Goal: Task Accomplishment & Management: Complete application form

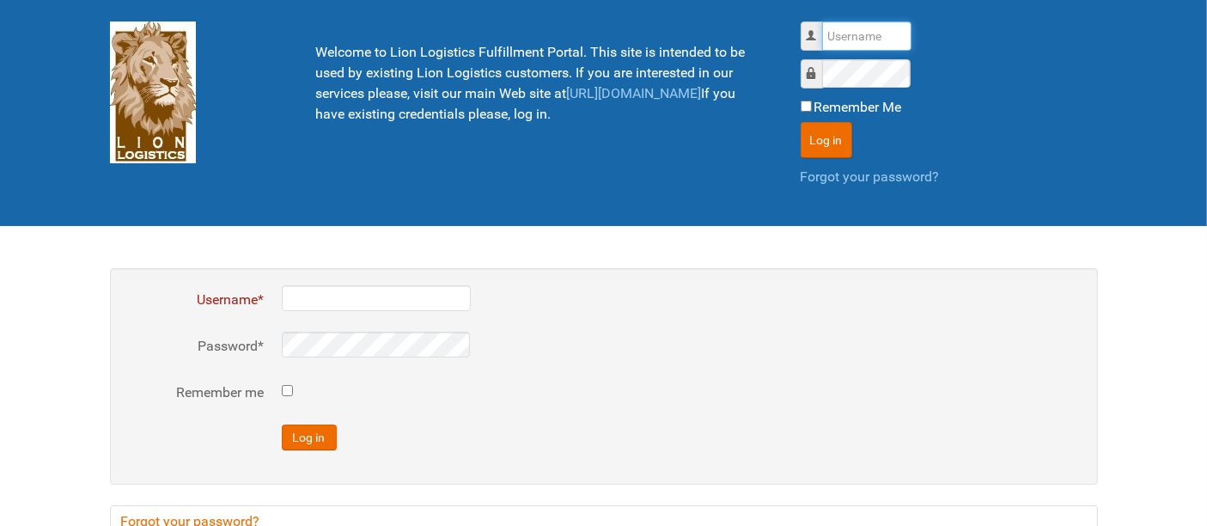
drag, startPoint x: 860, startPoint y: 26, endPoint x: 865, endPoint y: 48, distance: 22.9
click at [860, 26] on input "Username" at bounding box center [866, 35] width 89 height 29
type input "al"
click at [801, 122] on button "Log in" at bounding box center [827, 140] width 52 height 36
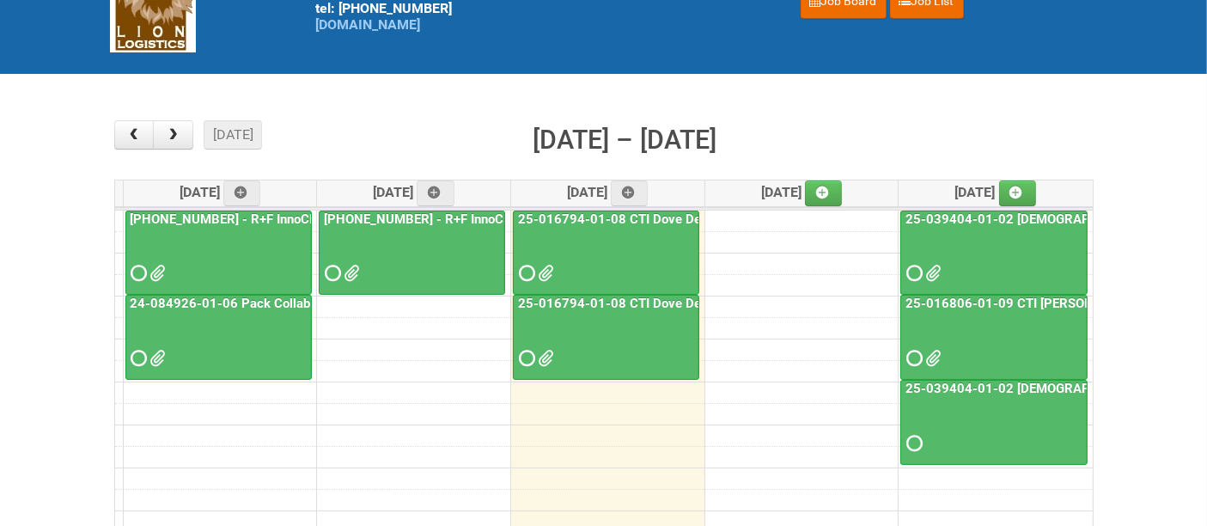
scroll to position [191, 0]
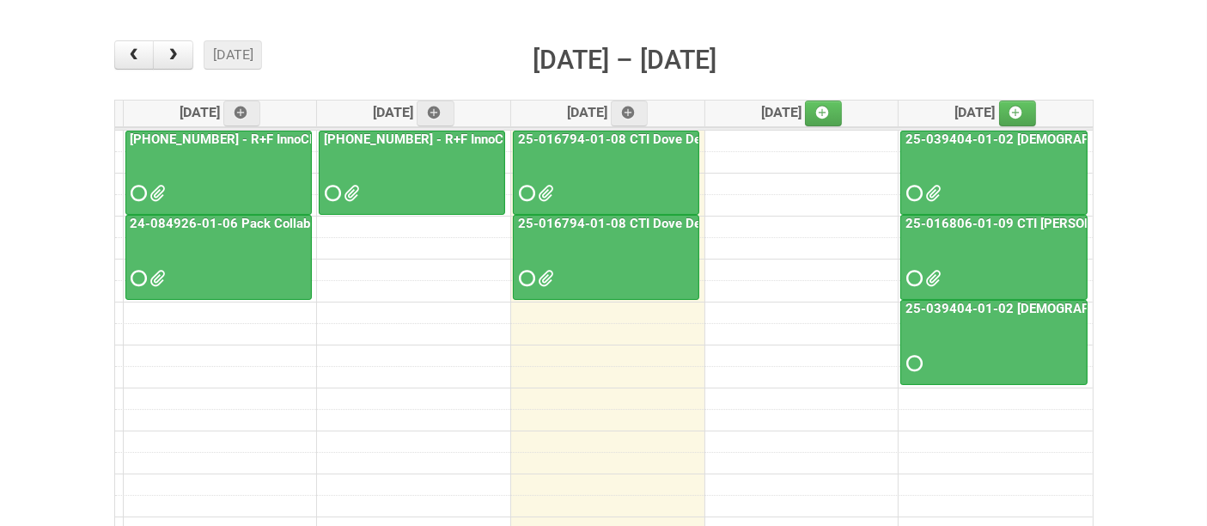
click at [169, 64] on button "button" at bounding box center [173, 54] width 40 height 29
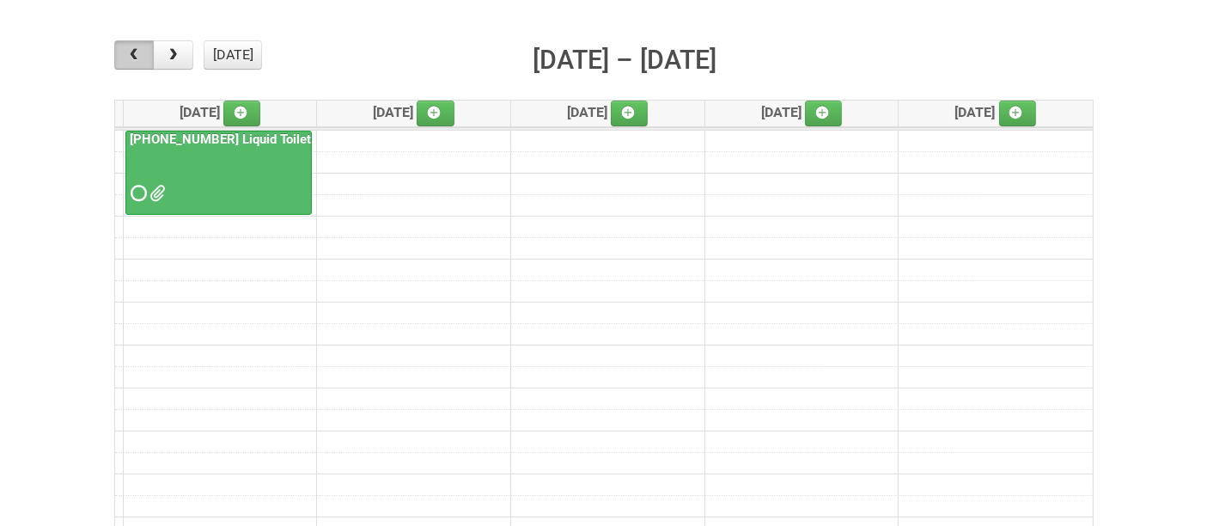
click at [119, 52] on button "button" at bounding box center [134, 54] width 40 height 29
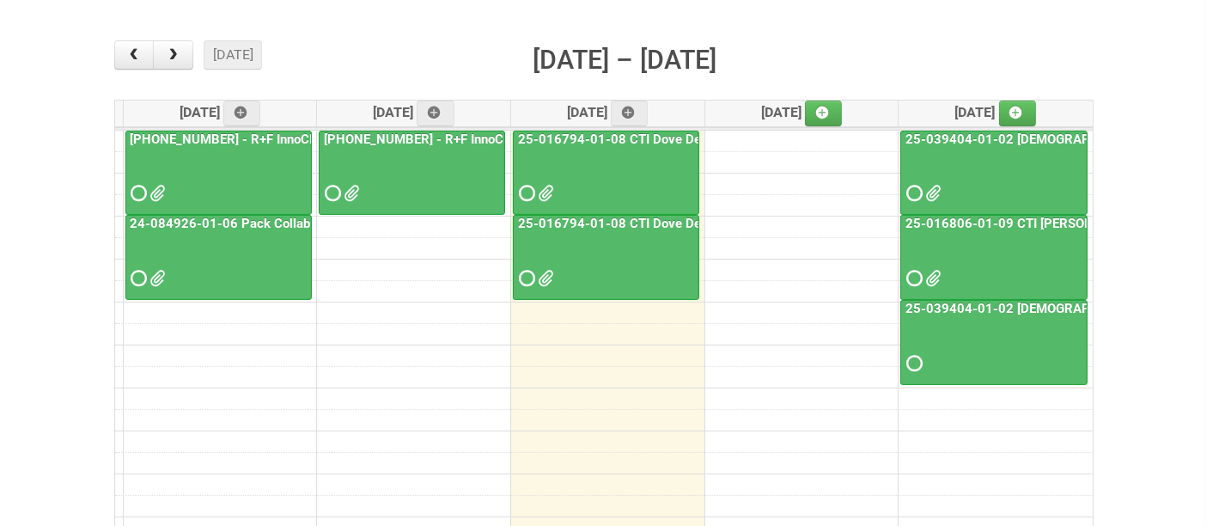
click at [1009, 254] on div at bounding box center [994, 263] width 184 height 56
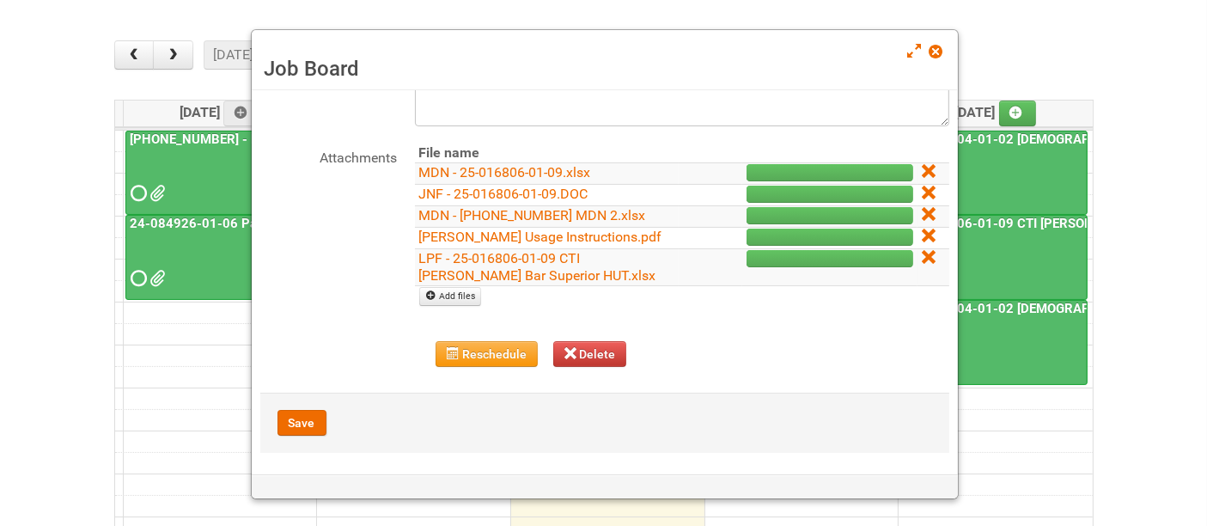
scroll to position [184, 0]
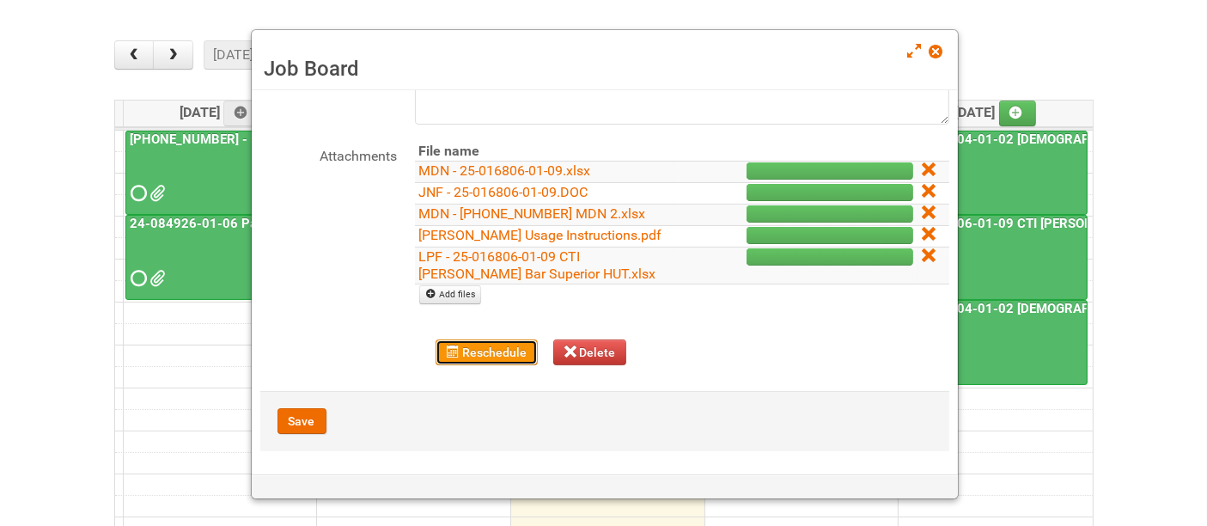
click at [488, 349] on button "Reschedule" at bounding box center [487, 352] width 102 height 26
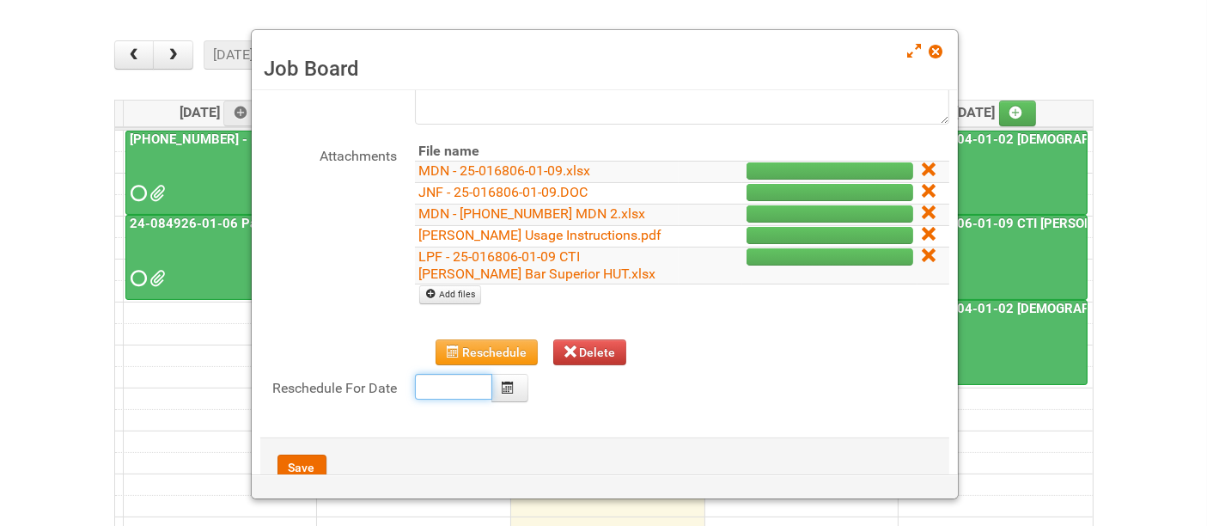
click at [469, 384] on body "Lion Logistics [STREET_ADDRESS] tel: [PHONE_NUMBER] [DOMAIN_NAME] Hi al, Log ou…" at bounding box center [603, 332] width 1207 height 1047
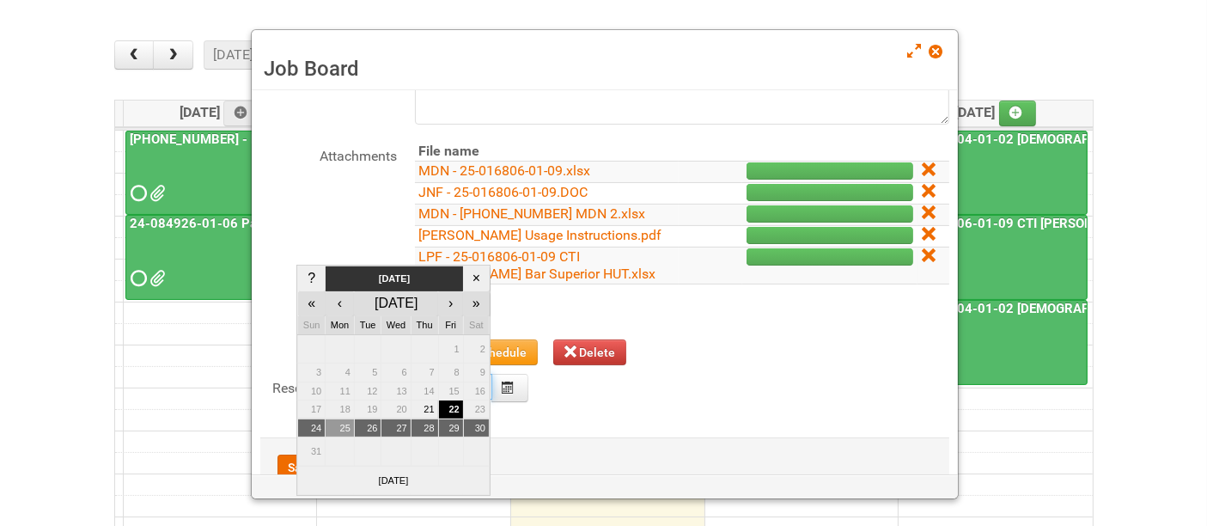
click at [338, 424] on td "25" at bounding box center [340, 427] width 29 height 19
type input "[DATE]"
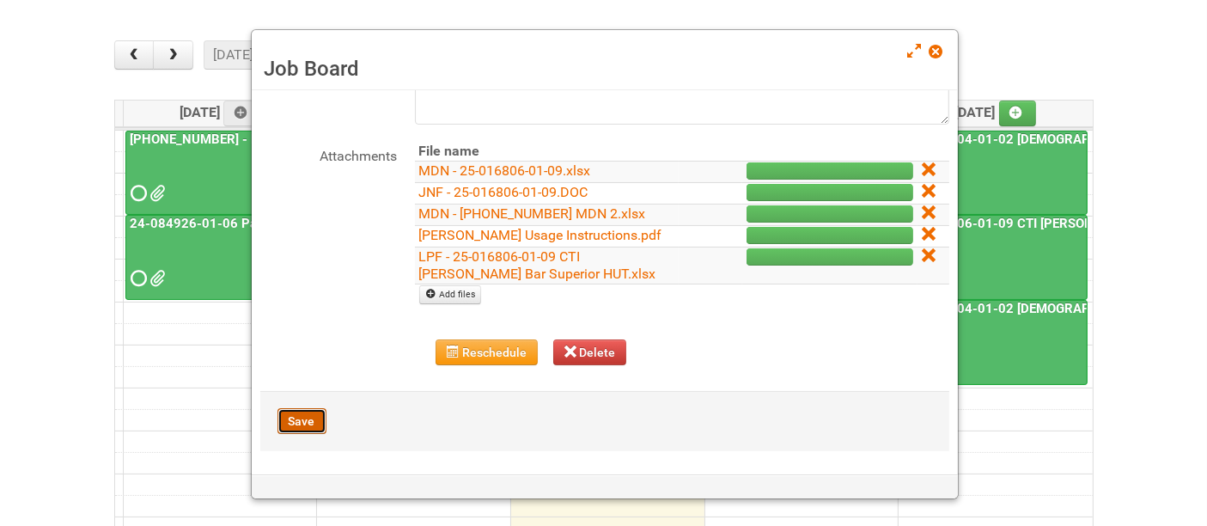
click at [296, 421] on button "Save" at bounding box center [301, 421] width 49 height 26
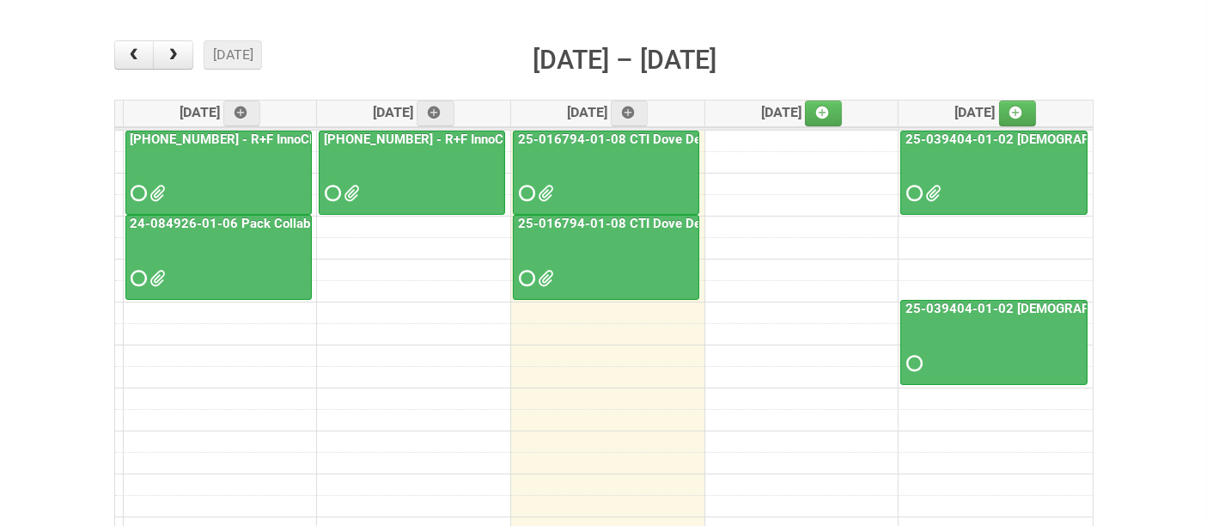
click at [984, 175] on div at bounding box center [994, 178] width 184 height 56
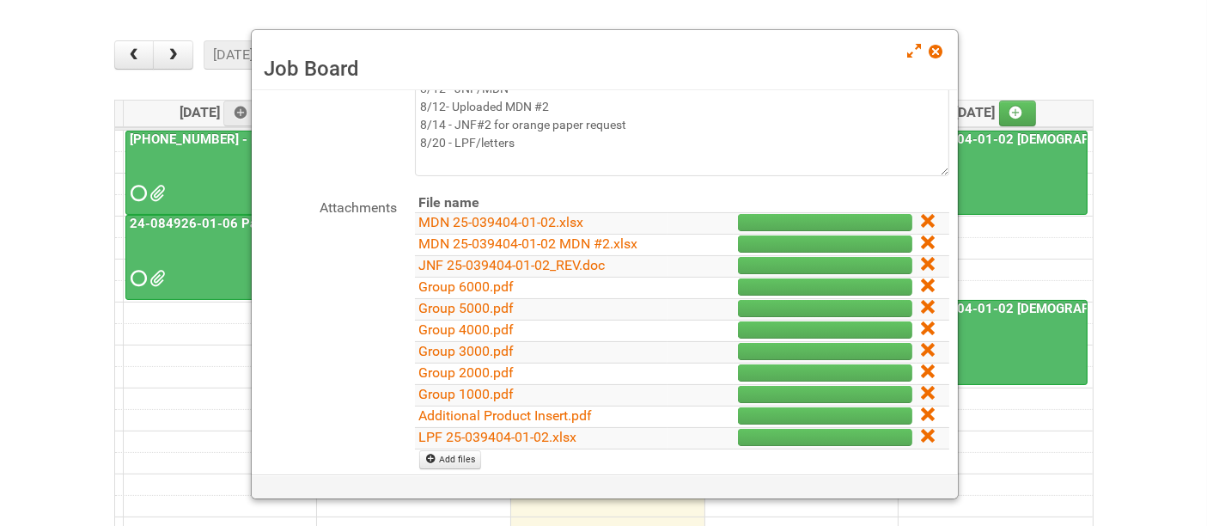
scroll to position [105, 0]
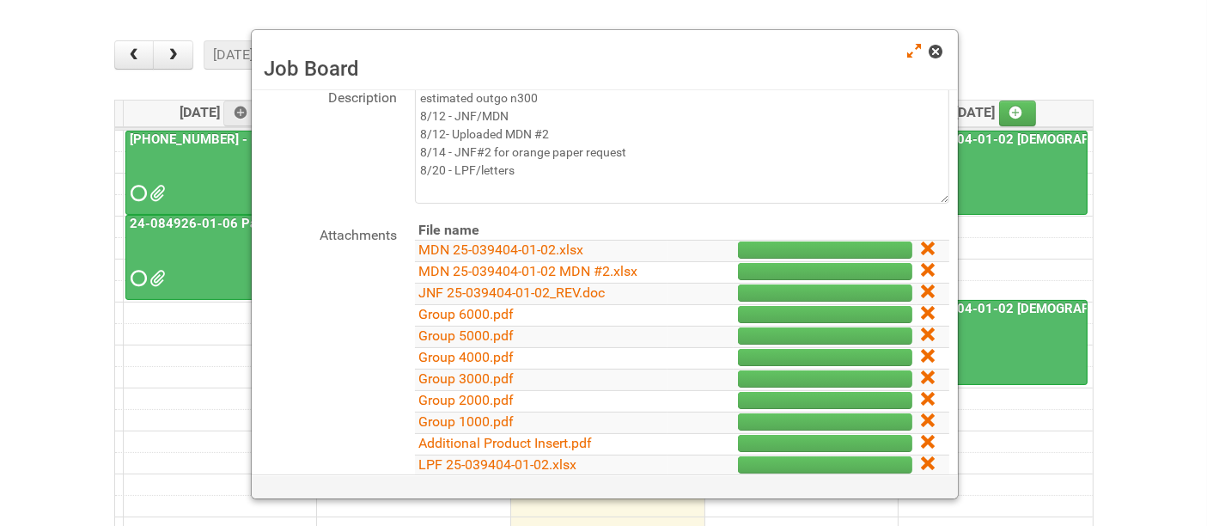
click at [937, 57] on span at bounding box center [936, 52] width 12 height 12
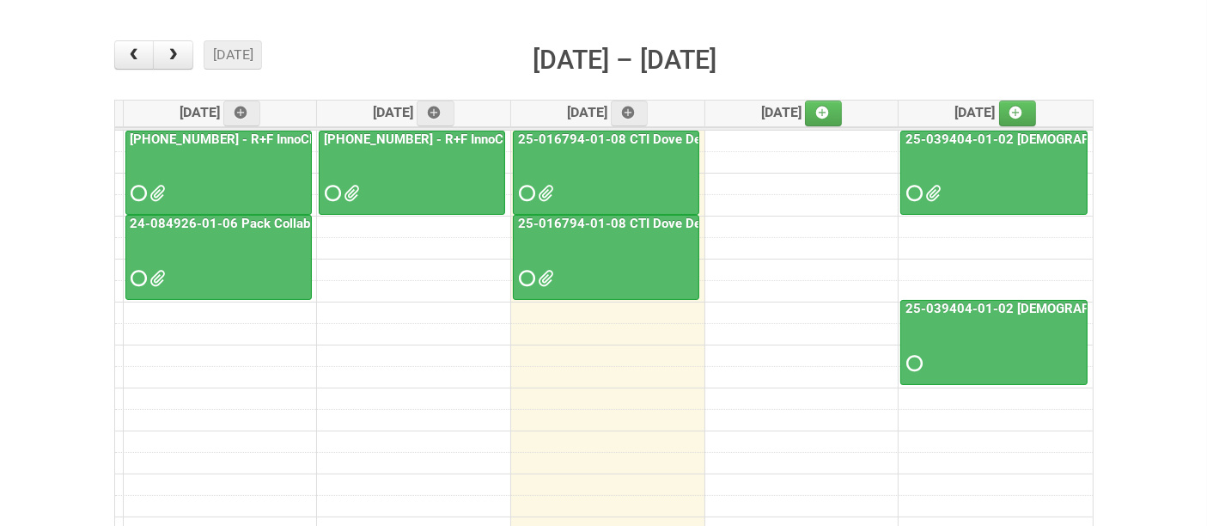
click at [998, 328] on div at bounding box center [994, 348] width 184 height 56
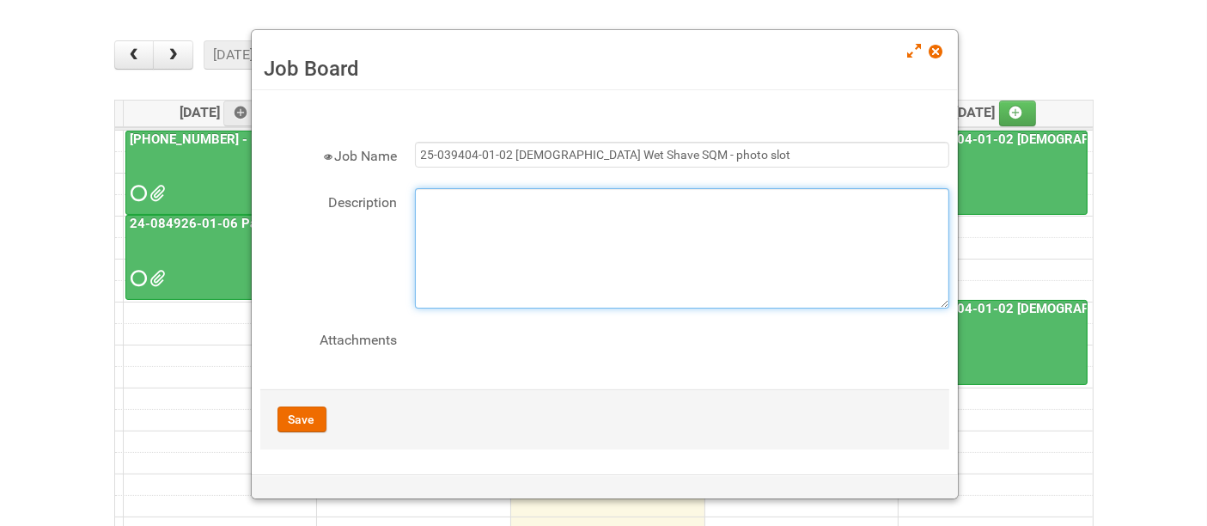
click at [528, 207] on textarea "Description" at bounding box center [682, 248] width 534 height 120
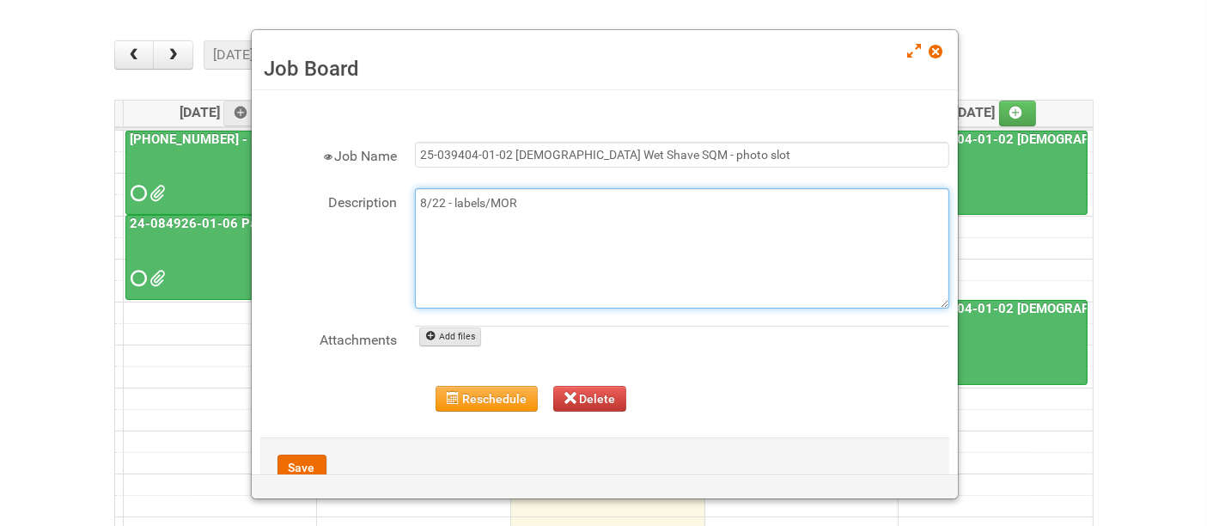
type textarea "8/22 - labels/MOR"
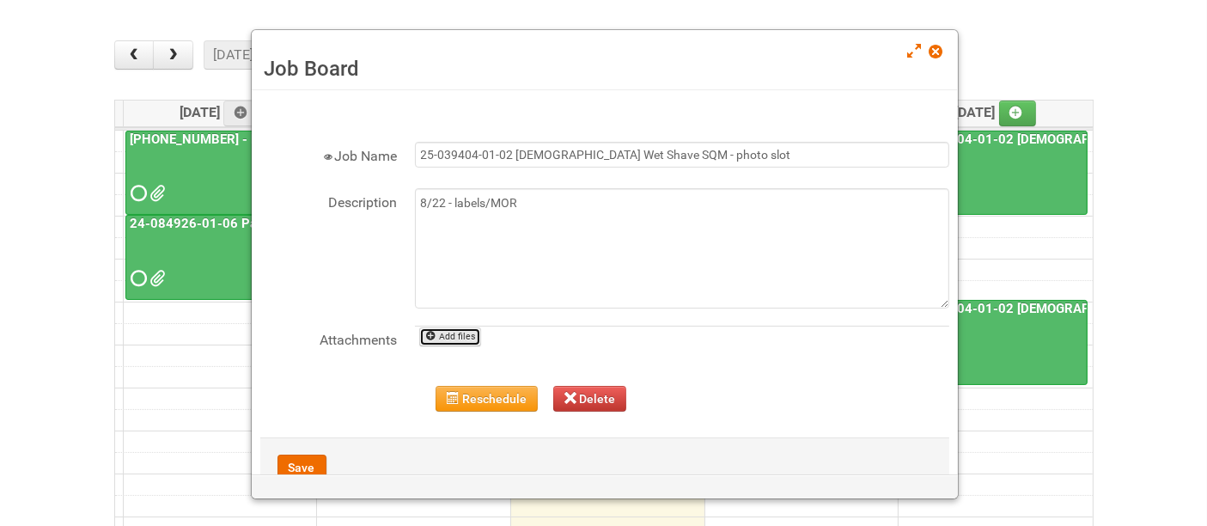
click at [451, 329] on link "Add files" at bounding box center [450, 336] width 63 height 19
type input "C:\fakepath\MOR 25-039404-01-02.xlsm"
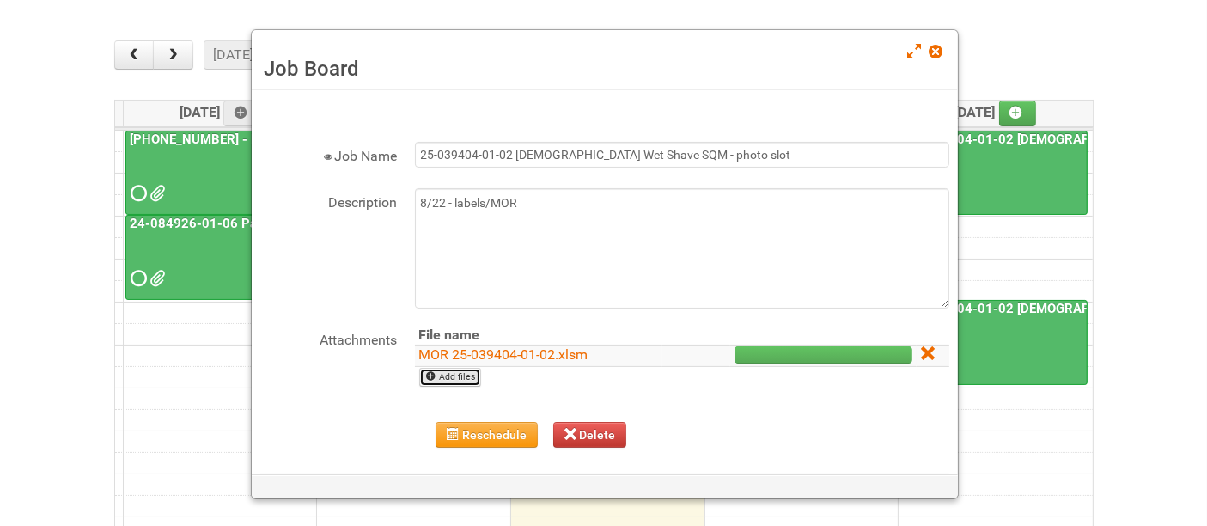
click at [446, 374] on link "Add files" at bounding box center [450, 377] width 63 height 19
type input "C:\fakepath\25-039404 - Labels - Lion.xlsx"
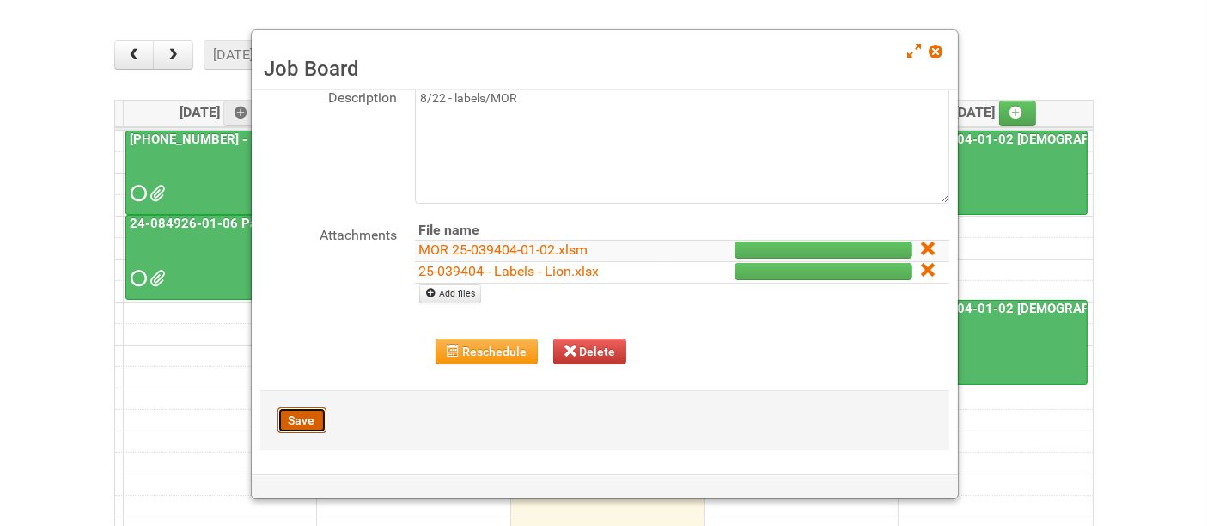
click at [296, 412] on button "Save" at bounding box center [301, 420] width 49 height 26
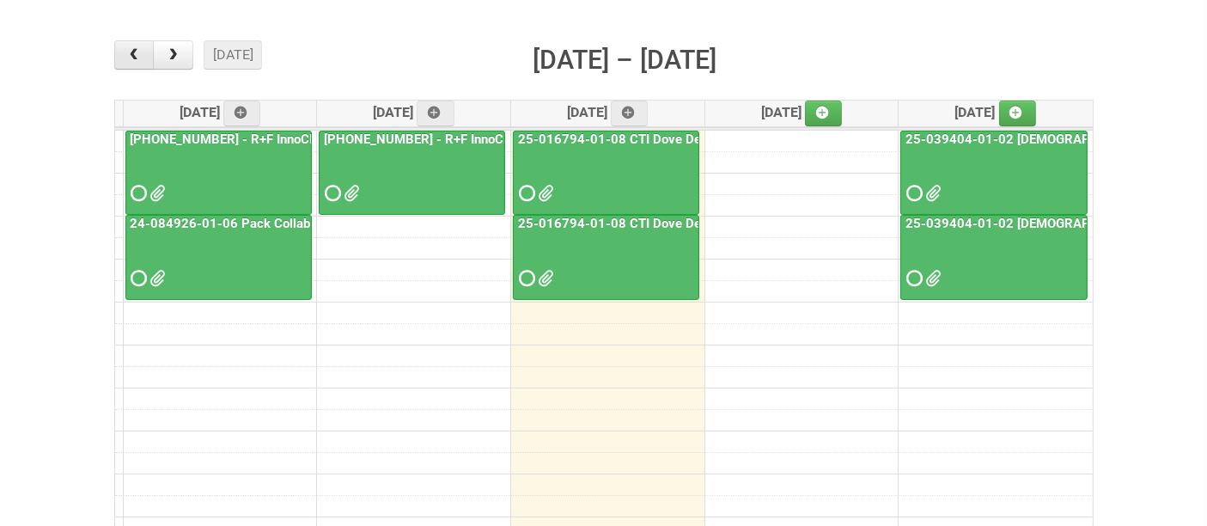
click at [130, 50] on span "button" at bounding box center [133, 55] width 16 height 14
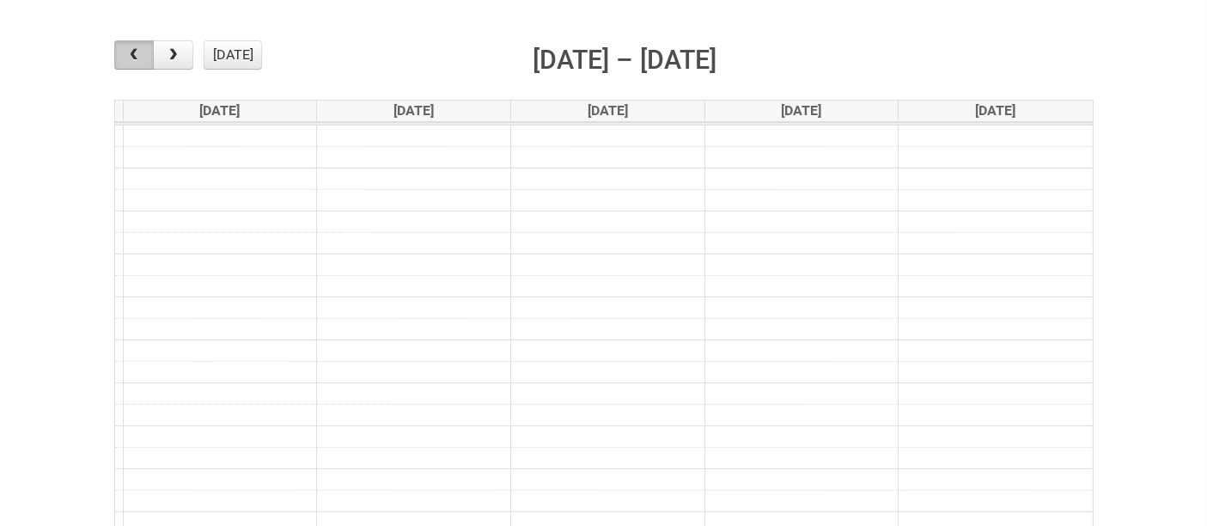
click at [130, 50] on span "button" at bounding box center [133, 55] width 16 height 14
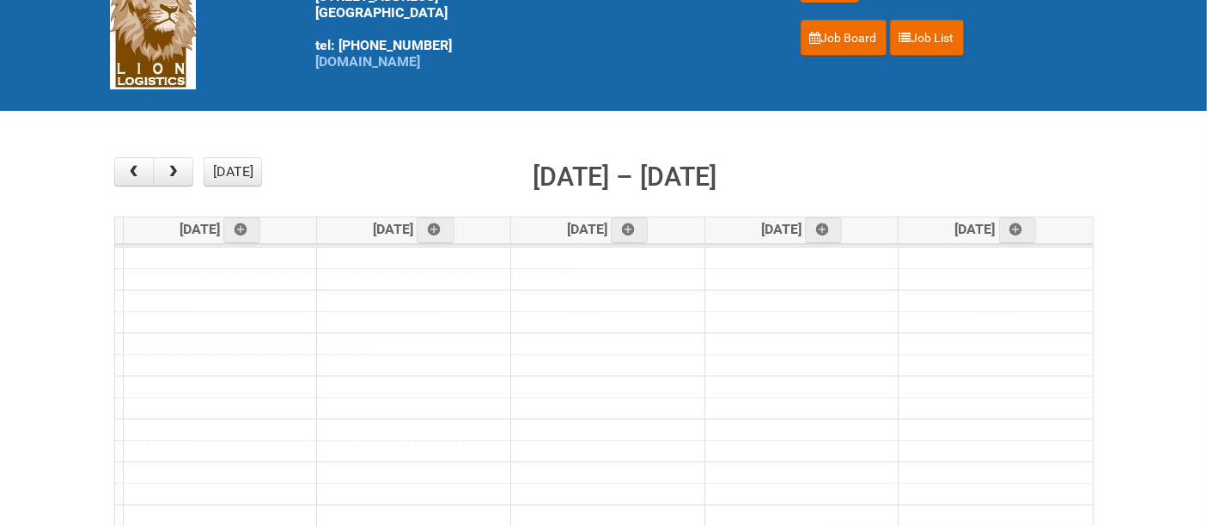
scroll to position [0, 0]
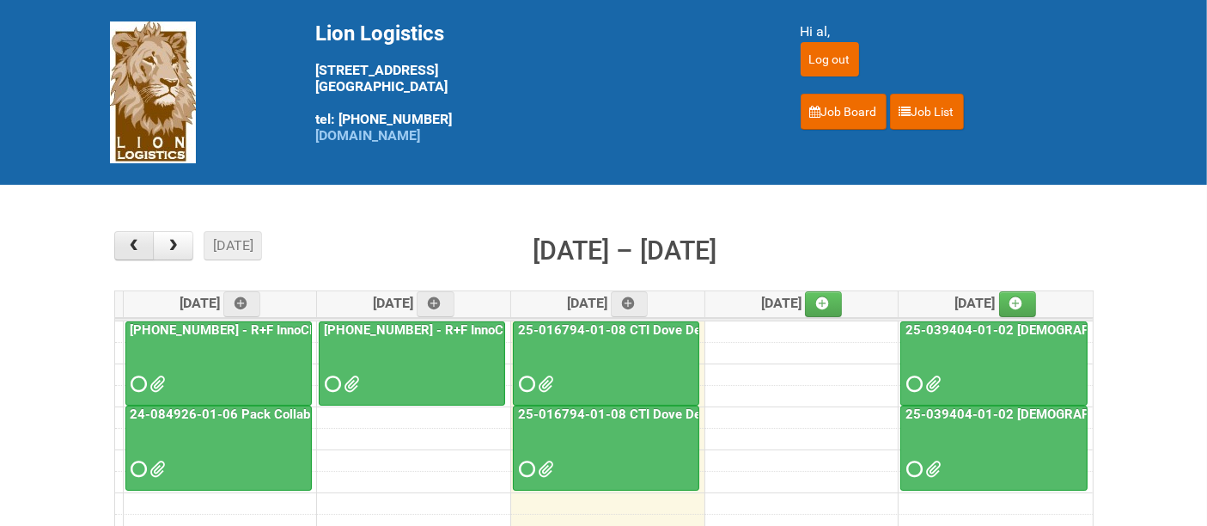
click at [122, 249] on button "button" at bounding box center [134, 245] width 40 height 29
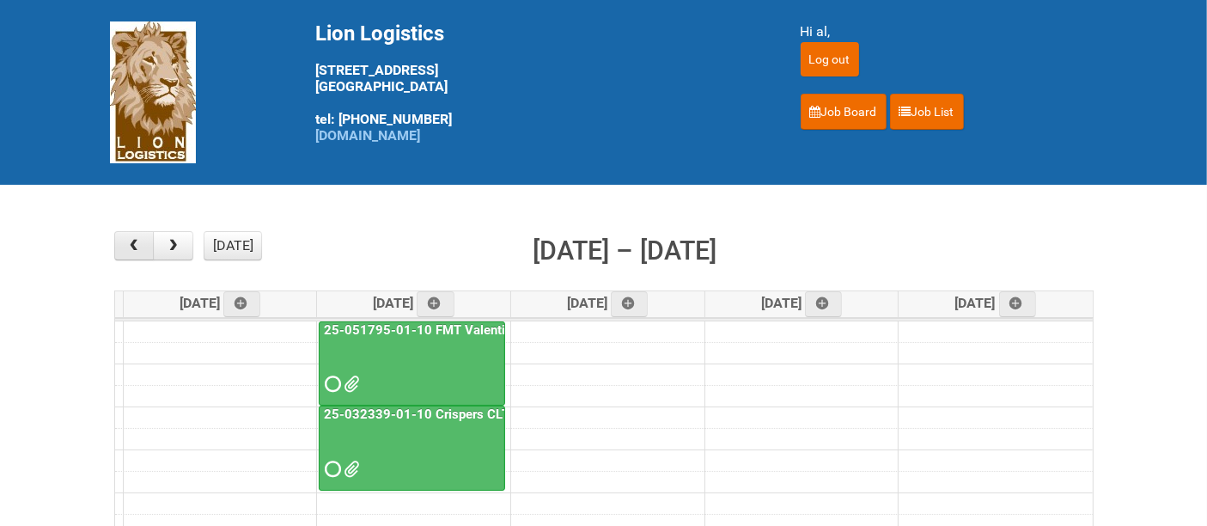
click at [122, 248] on button "button" at bounding box center [134, 245] width 40 height 29
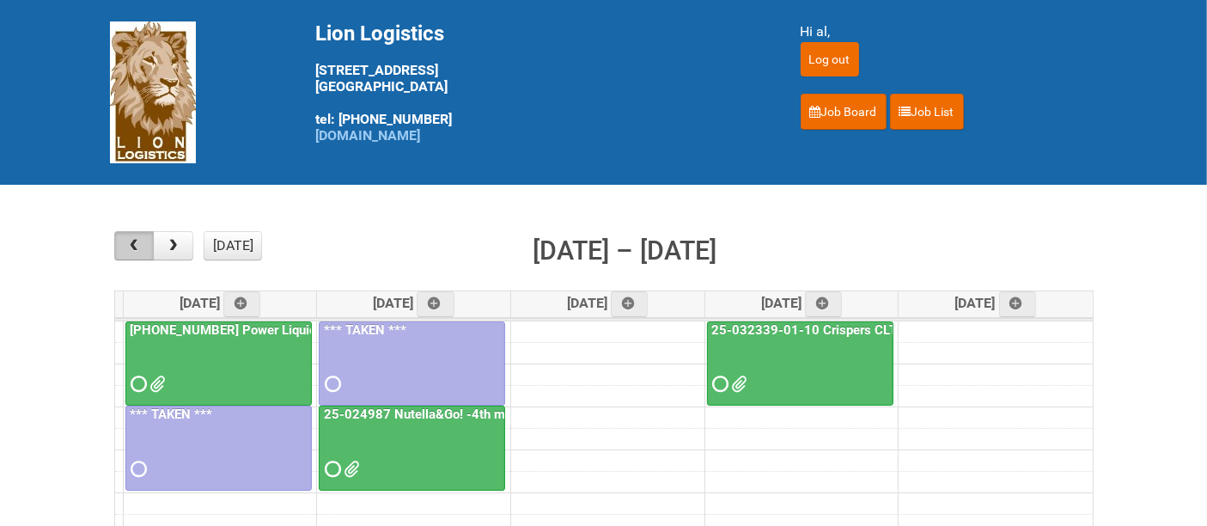
click at [122, 248] on button "button" at bounding box center [134, 245] width 40 height 29
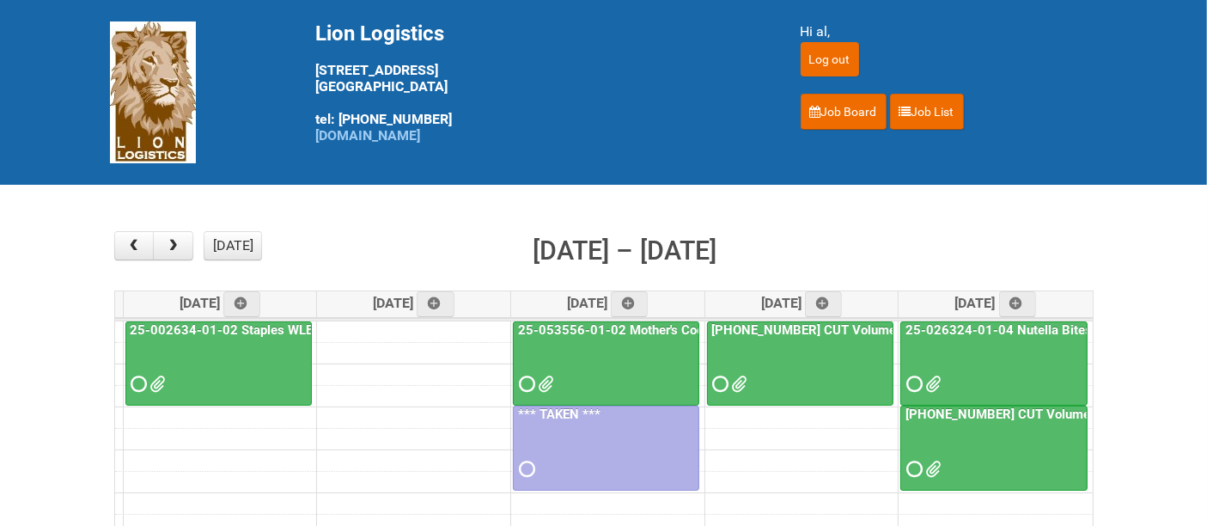
click at [216, 337] on div "25-002634-01-02 Staples WLE 2025 Community - Replacement" at bounding box center [218, 359] width 185 height 75
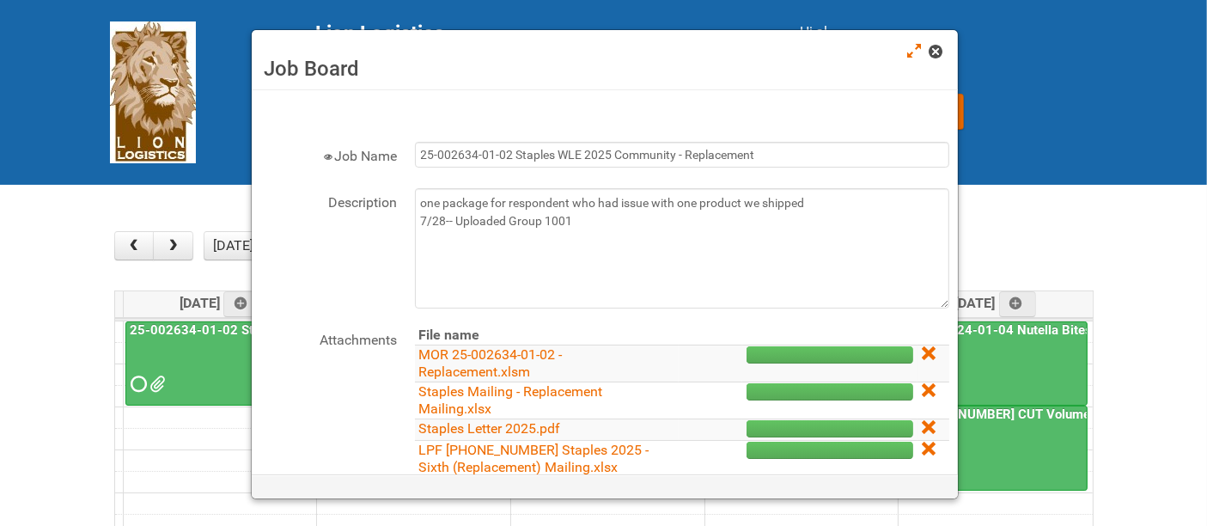
click at [935, 53] on span at bounding box center [936, 52] width 12 height 12
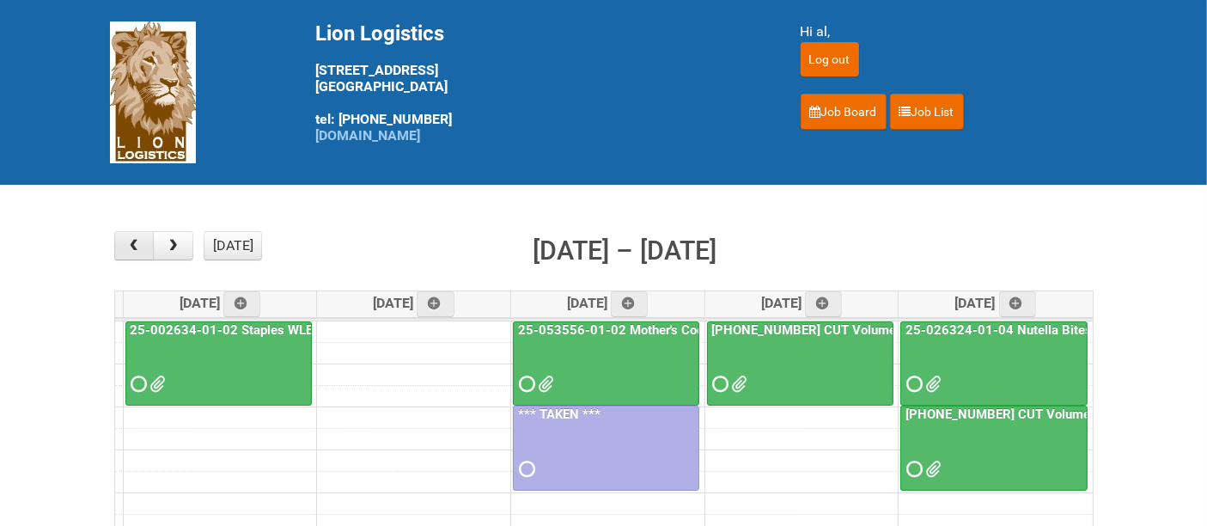
click at [127, 244] on span "button" at bounding box center [133, 246] width 16 height 14
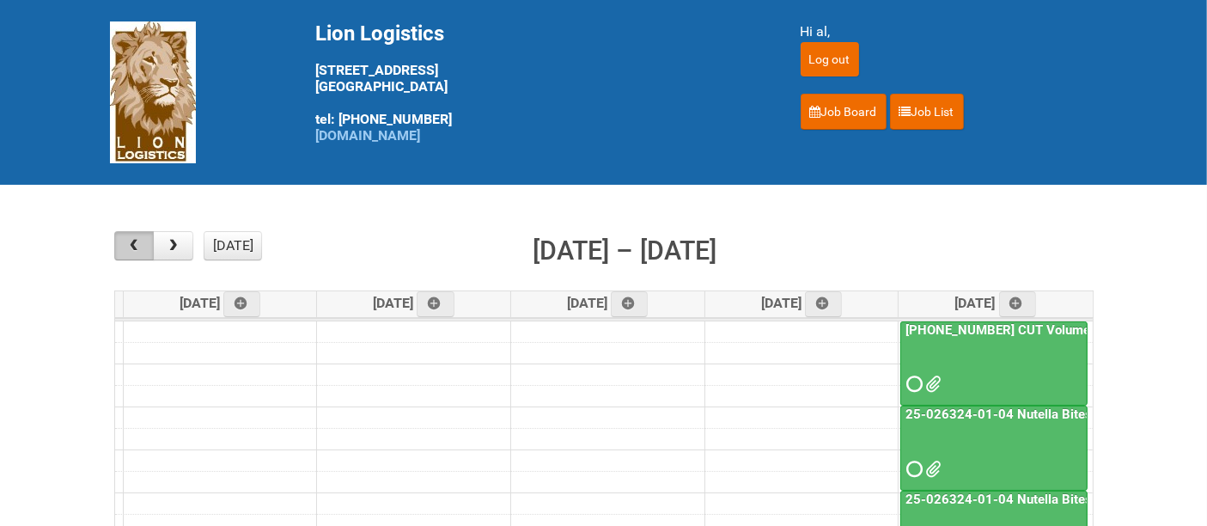
click at [127, 244] on span "button" at bounding box center [133, 246] width 16 height 14
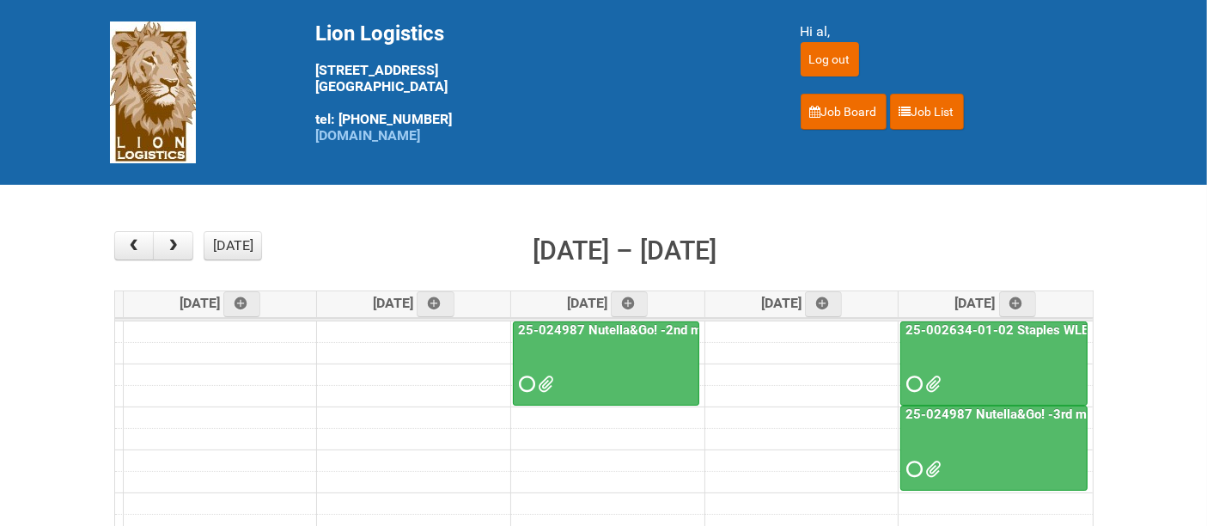
click at [982, 374] on div at bounding box center [994, 369] width 184 height 56
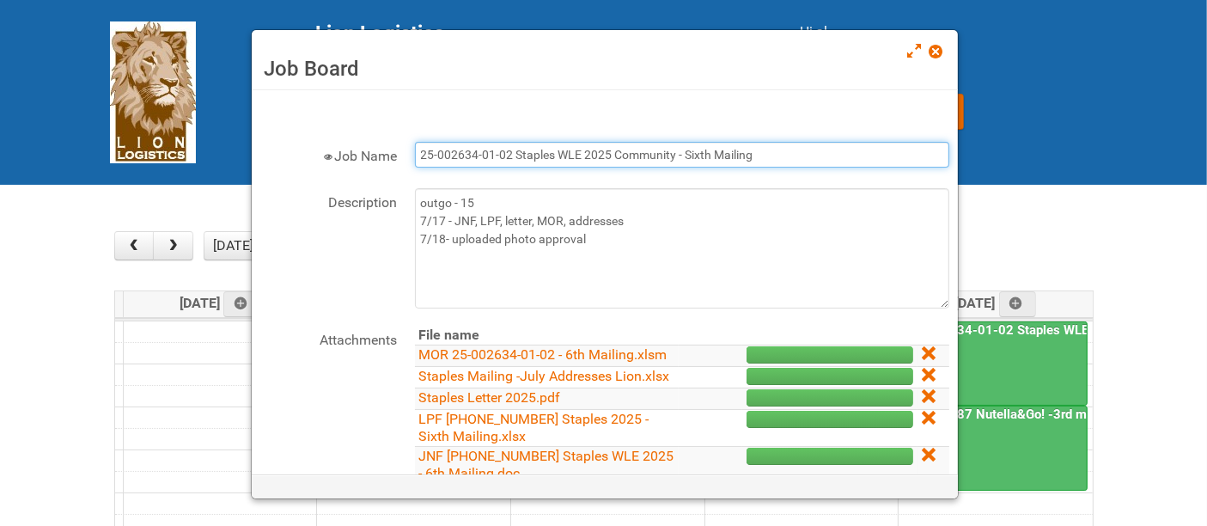
drag, startPoint x: 780, startPoint y: 156, endPoint x: 162, endPoint y: 119, distance: 619.7
click at [162, 119] on body "Lion Logistics [STREET_ADDRESS] tel: [PHONE_NUMBER] [DOMAIN_NAME] Hi al, Log ou…" at bounding box center [603, 523] width 1207 height 1047
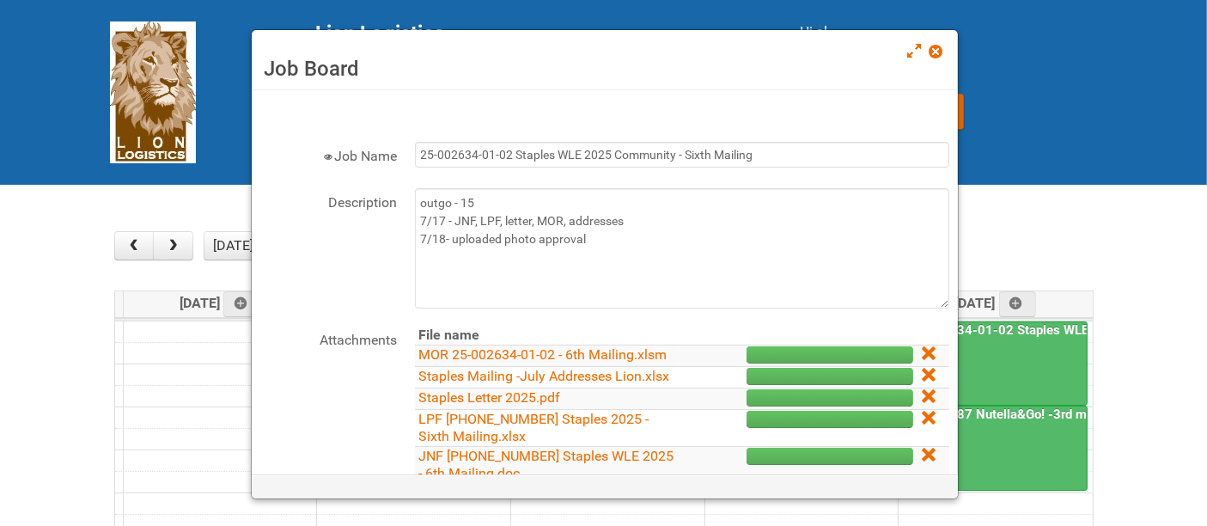
click at [924, 55] on div "Job Board" at bounding box center [605, 60] width 706 height 60
click at [945, 57] on div "Job Board" at bounding box center [605, 60] width 706 height 60
click at [938, 50] on span at bounding box center [936, 52] width 12 height 12
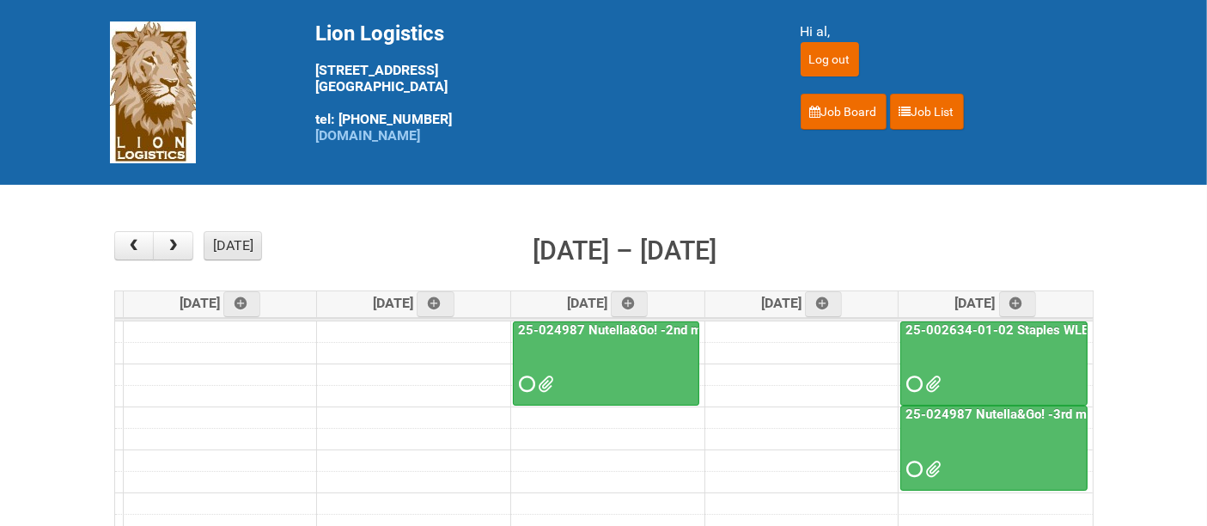
click at [233, 235] on button "[DATE]" at bounding box center [233, 245] width 58 height 29
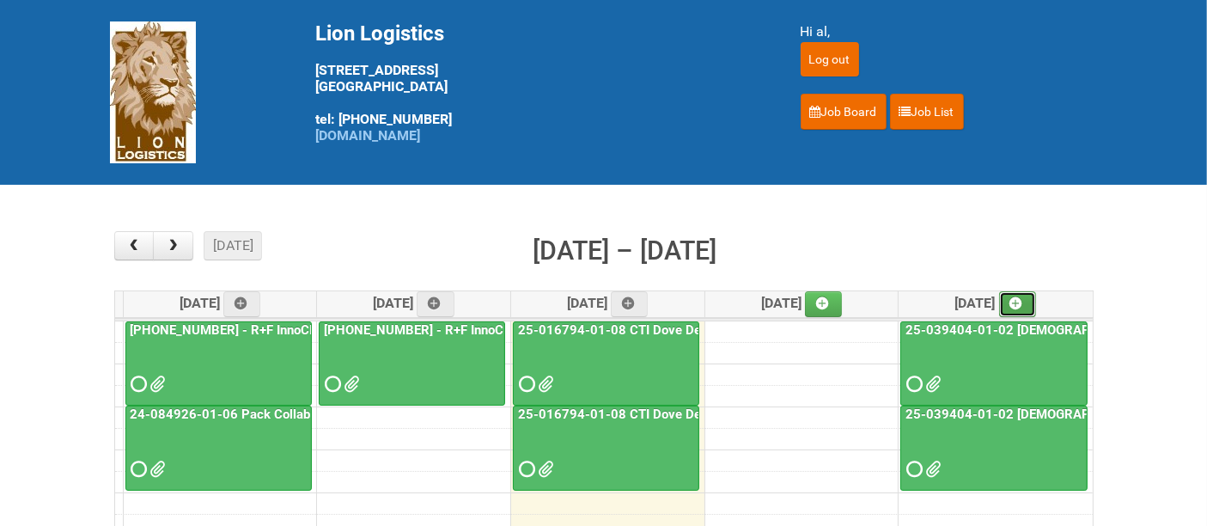
click at [1015, 305] on icon at bounding box center [1016, 303] width 12 height 12
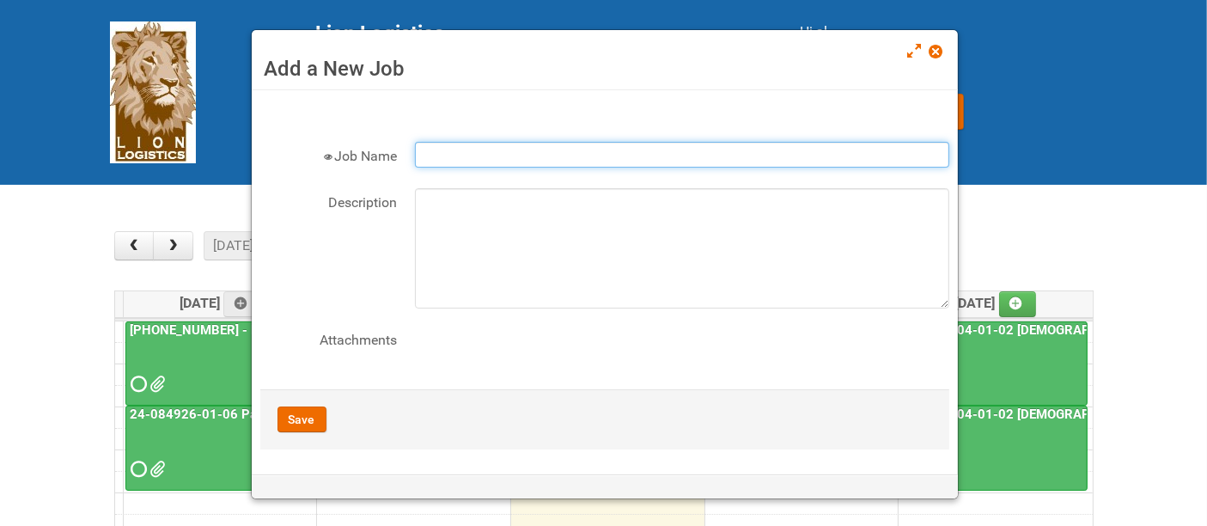
click at [540, 156] on input "Job Name" at bounding box center [682, 155] width 534 height 26
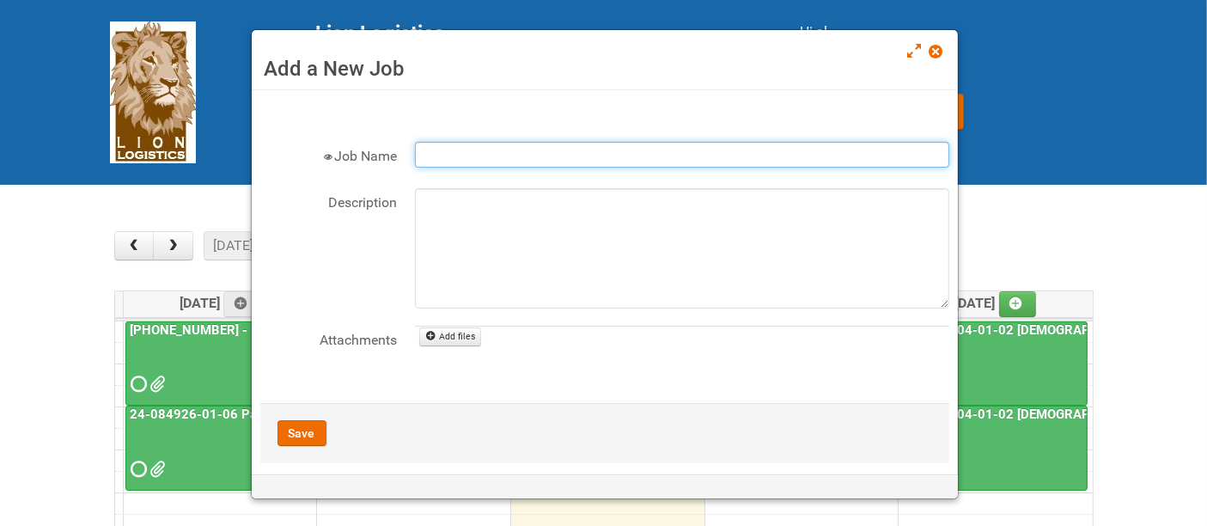
paste input "25-002634-01-02 Staples WLE 2025 Community - Sixth Mailing"
drag, startPoint x: 783, startPoint y: 154, endPoint x: 692, endPoint y: 151, distance: 91.1
click at [692, 151] on input "25-002634-01-02 Staples WLE 2025 Community - Sixth Mailing" at bounding box center [682, 155] width 534 height 26
type input "25-002634-01-02 Staples WLE 2025 Community - Seventh Mailing"
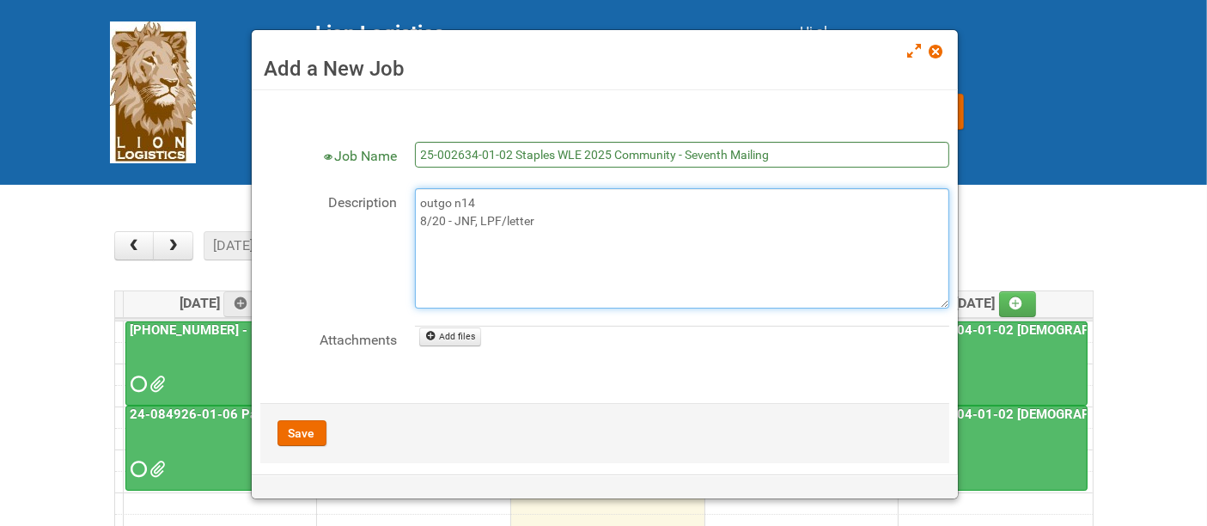
type textarea "outgo n14 8/20 - JNF, LPF/letter"
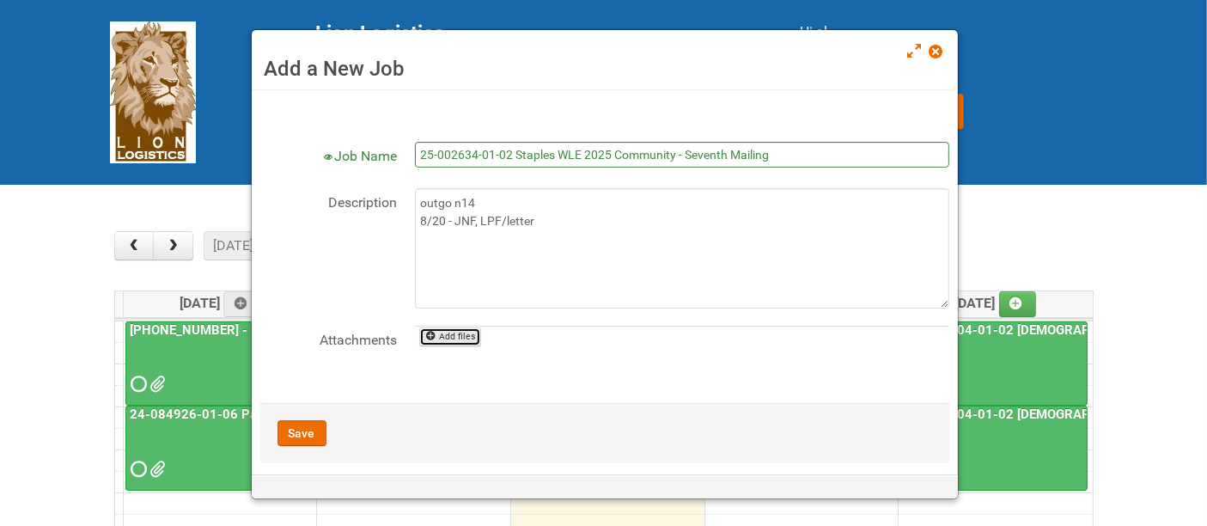
click at [454, 337] on link "Add files" at bounding box center [450, 336] width 63 height 19
type input "C:\fakepath\JNF 25-002634-01 Staples WLE 2025 - 7th Mailing.doc"
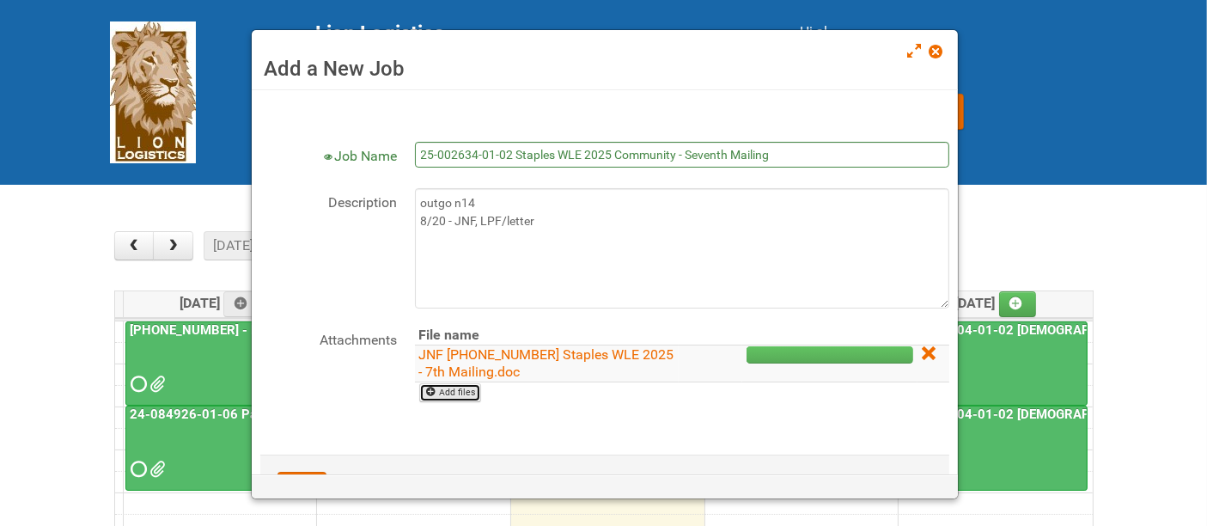
click at [467, 388] on link "Add files" at bounding box center [450, 392] width 63 height 19
type input "C:\fakepath\LPF 25-002634-01 Staples 2025 - Seventh Mailing.xlsx"
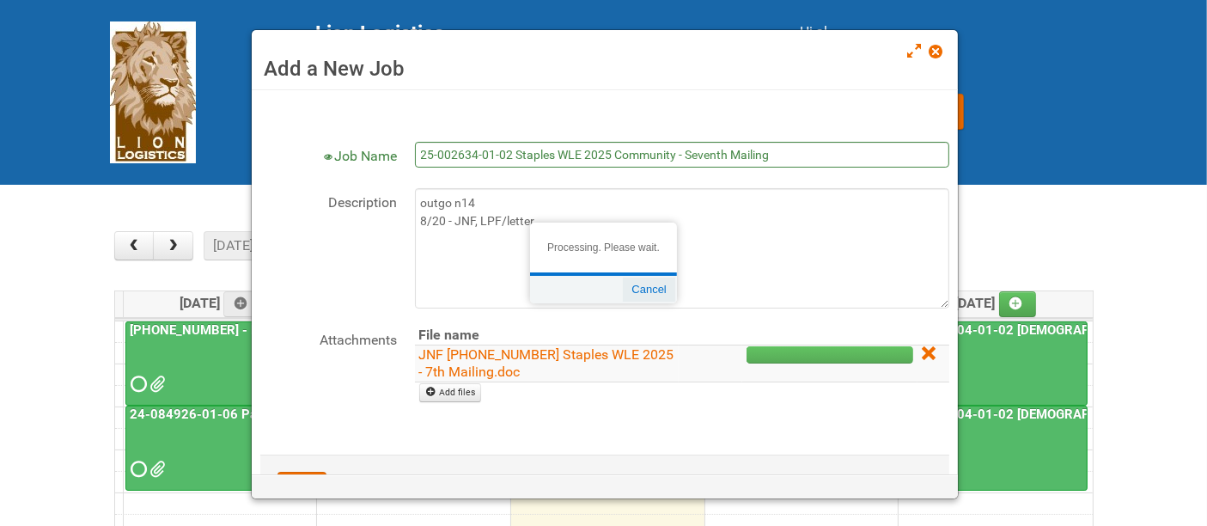
click at [650, 293] on button "Cancel" at bounding box center [649, 289] width 52 height 24
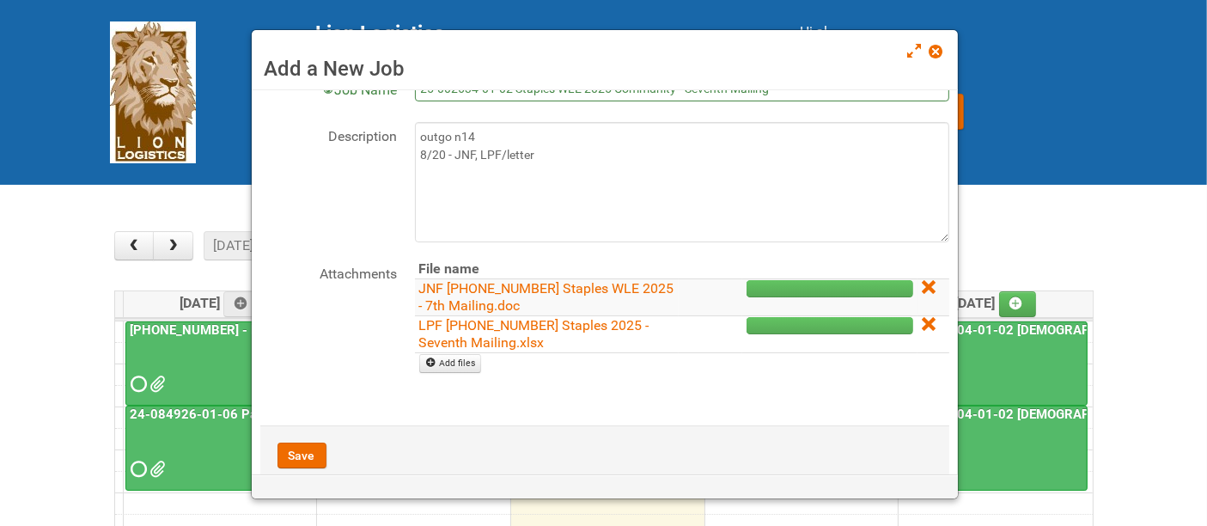
scroll to position [101, 0]
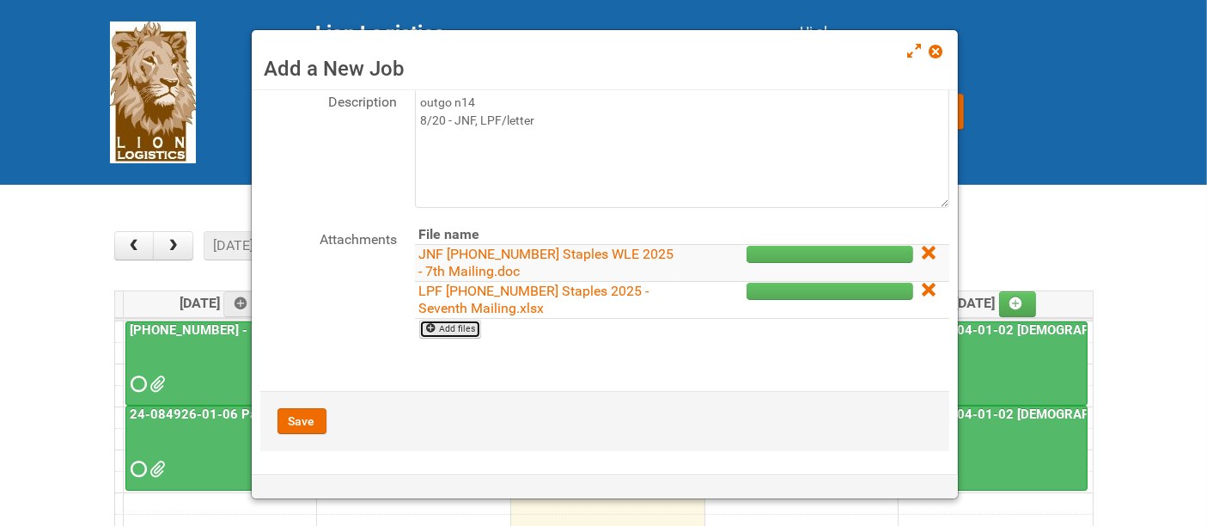
click at [467, 326] on link "Add files" at bounding box center [450, 329] width 63 height 19
click at [922, 289] on icon at bounding box center [928, 290] width 12 height 12
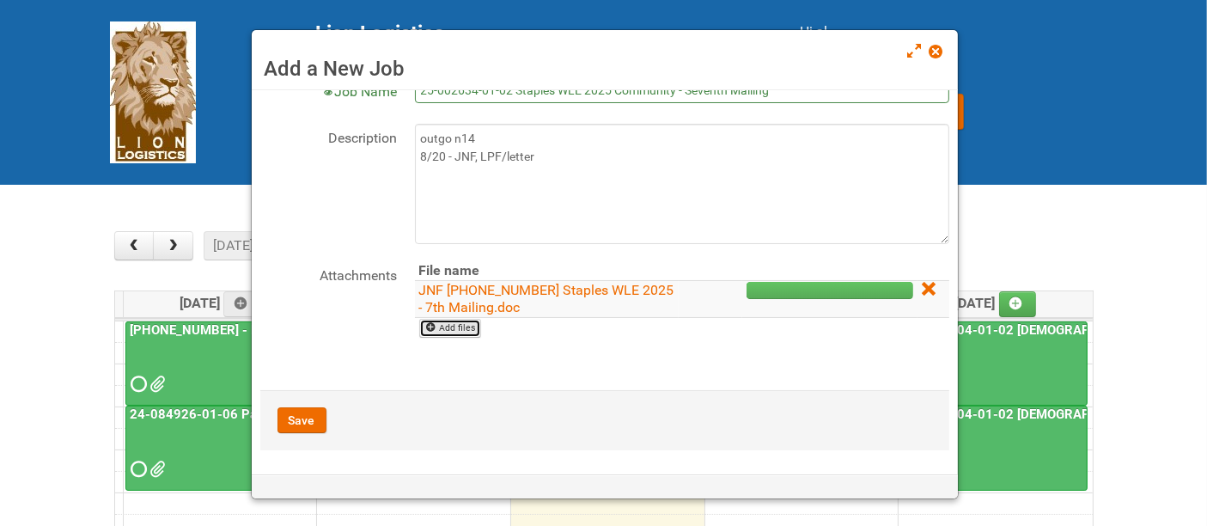
click at [467, 326] on link "Add files" at bounding box center [450, 328] width 63 height 19
type input "C:\fakepath\Staples Letter 2025.pdf"
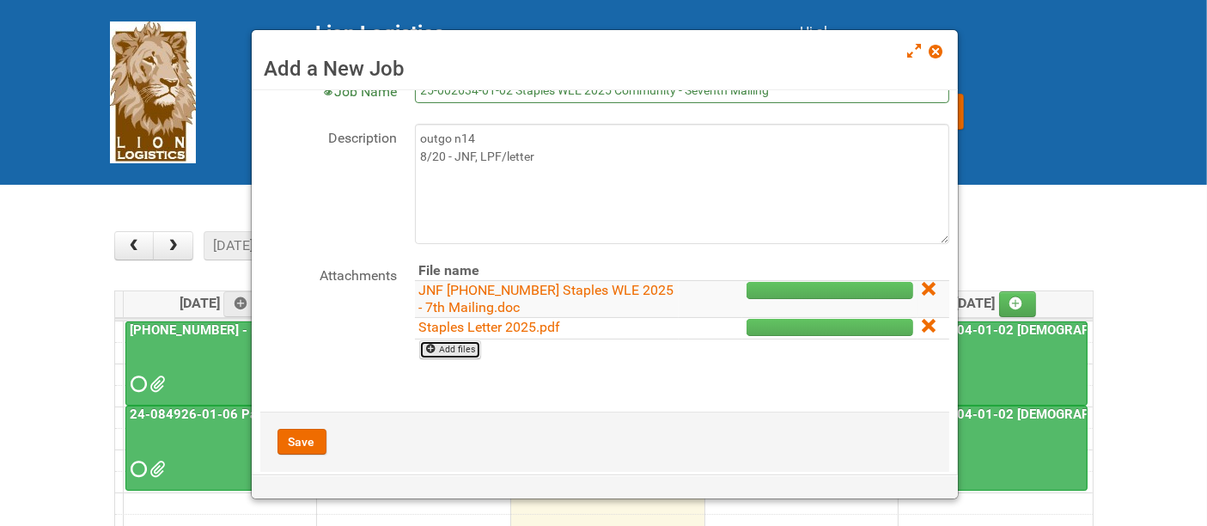
click at [477, 350] on link "Add files" at bounding box center [450, 349] width 63 height 19
type input "C:\fakepath\LPF 25-002634-01 Staples 2025 - Seventh Mailing.xlsx"
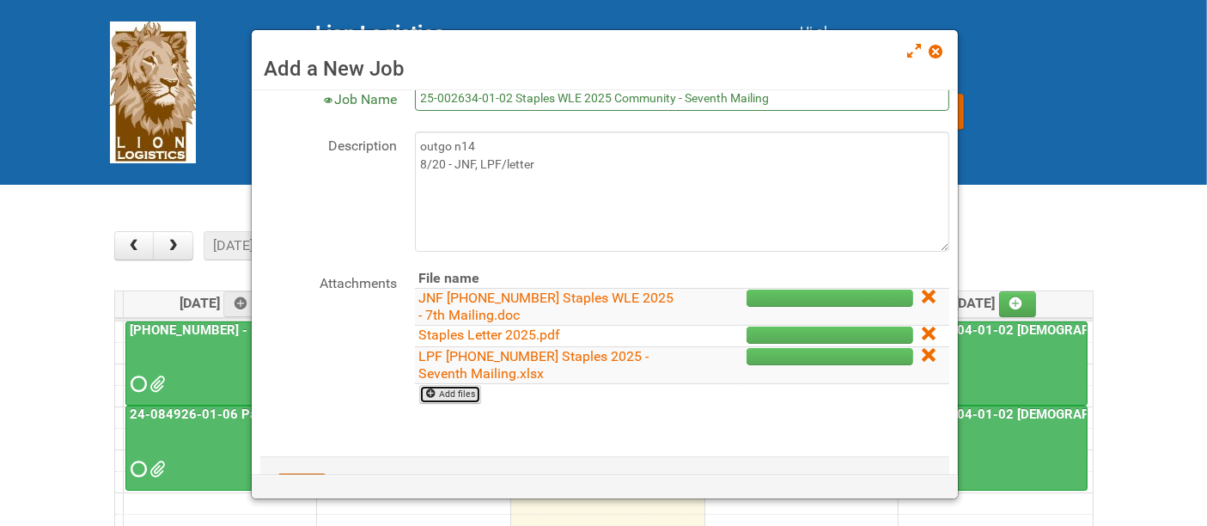
scroll to position [27, 0]
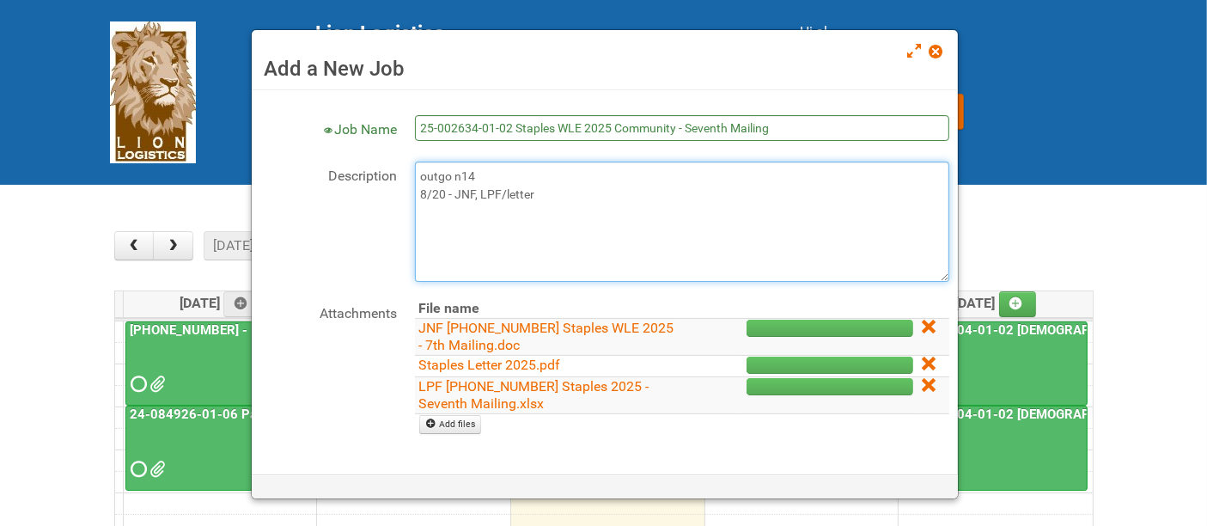
click at [575, 199] on textarea "outgo n14 8/20 - JNF, LPF/letter" at bounding box center [682, 222] width 534 height 120
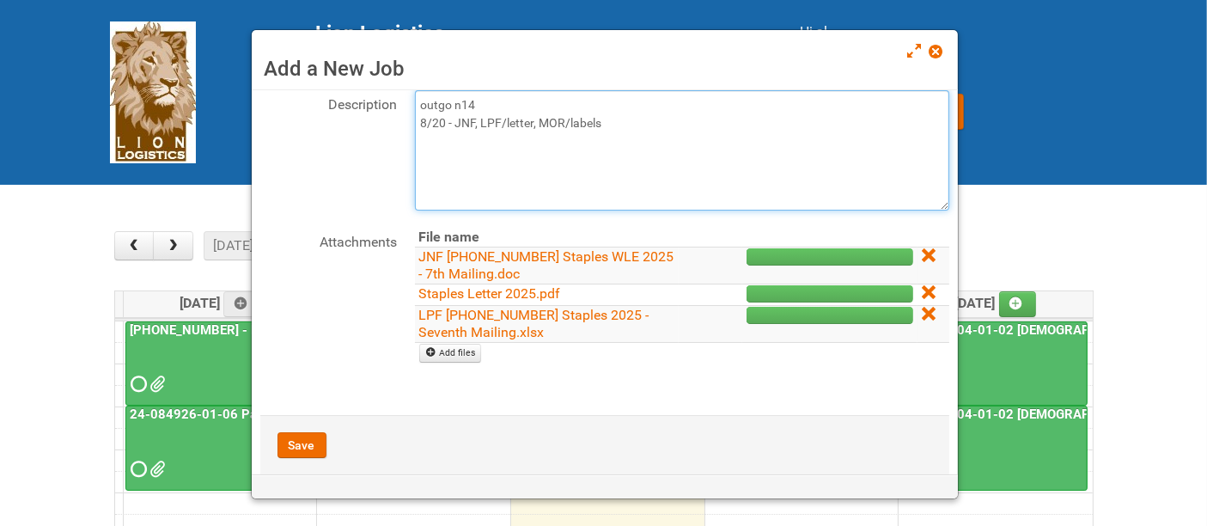
scroll to position [122, 0]
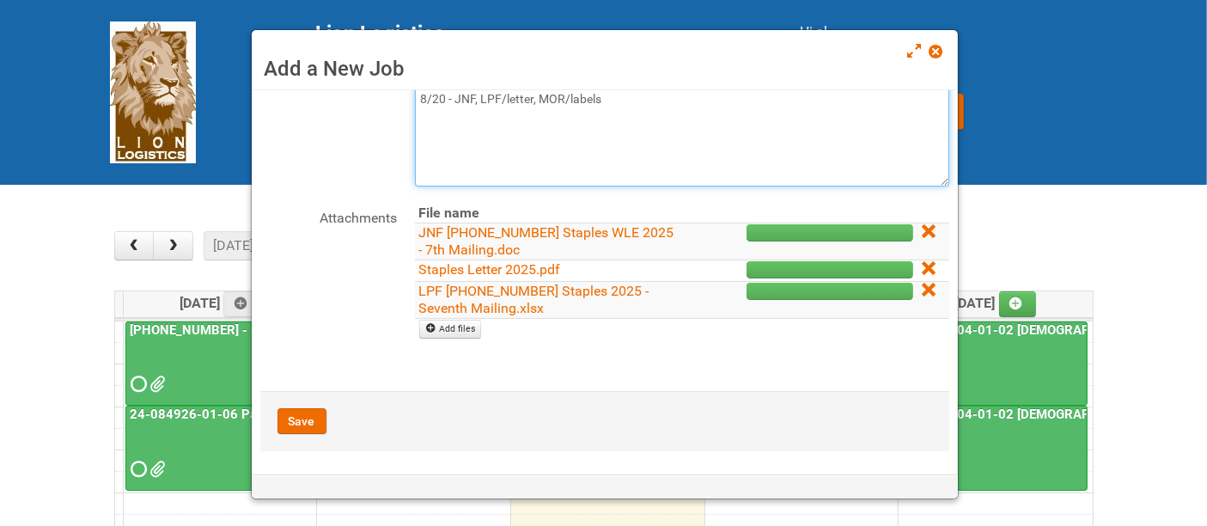
type textarea "outgo n14 8/20 - JNF, LPF/letter, MOR/labels"
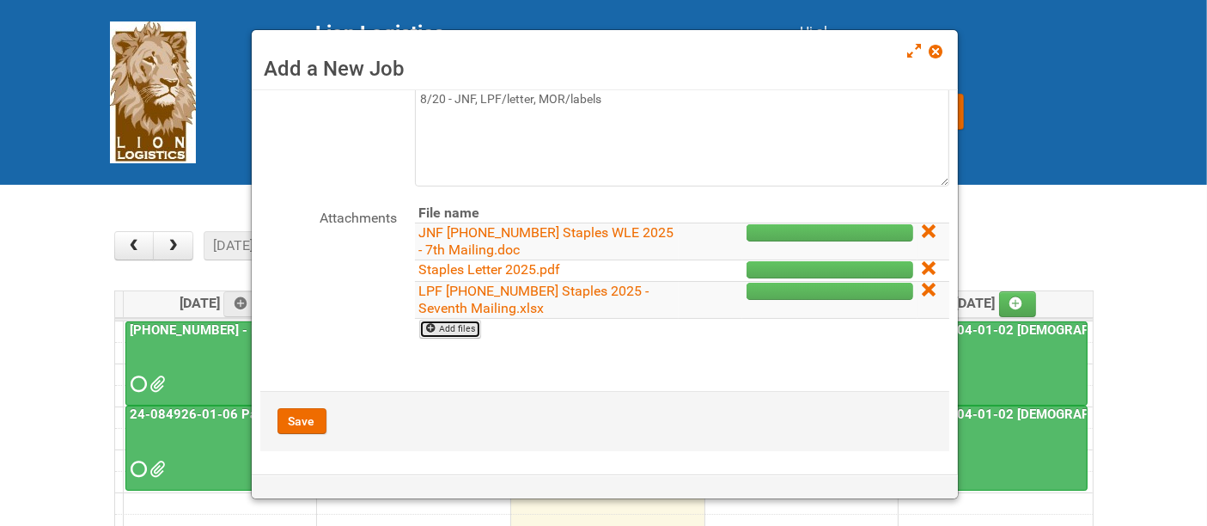
click at [467, 326] on link "Add files" at bounding box center [450, 329] width 63 height 19
type input "C:\fakepath\MOR 25-002634-01-02 - Seventh Mailing.xlsm"
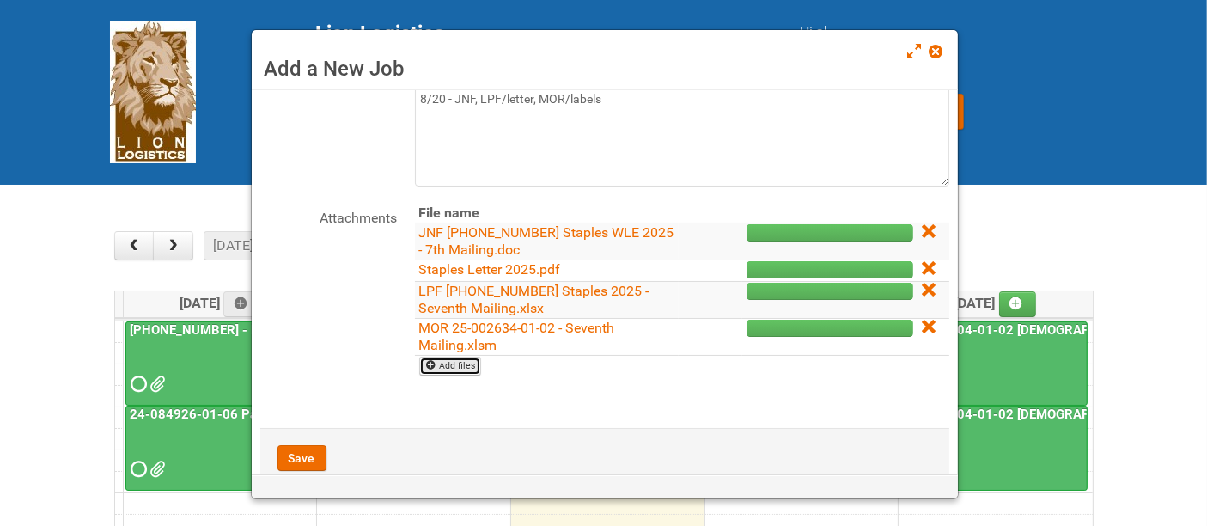
click at [470, 359] on link "Add files" at bounding box center [450, 366] width 63 height 19
type input "C:\fakepath\Staples Mailing - August Addresses Lion.xlsx"
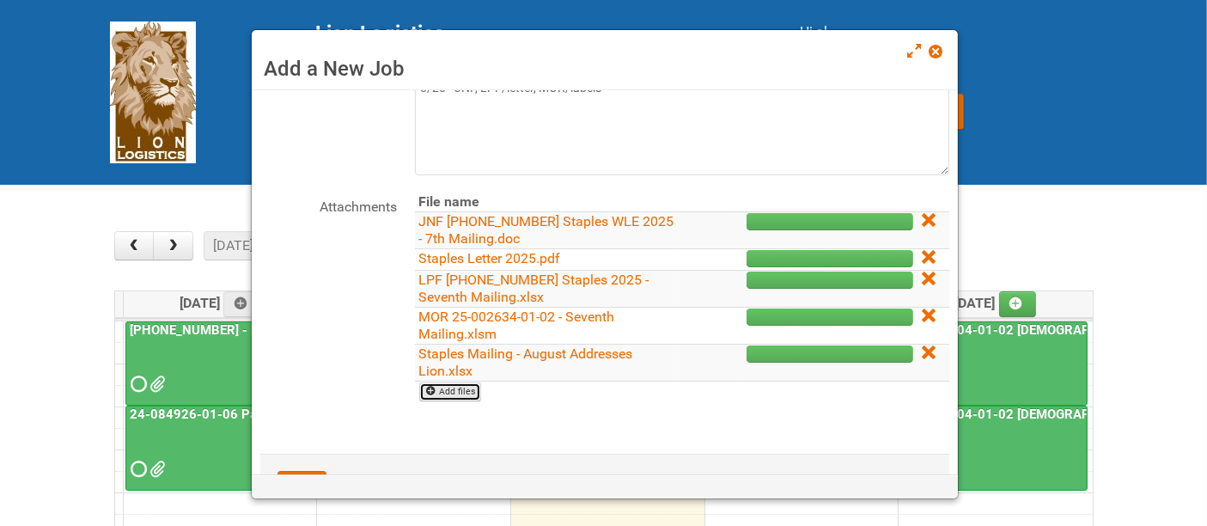
scroll to position [196, 0]
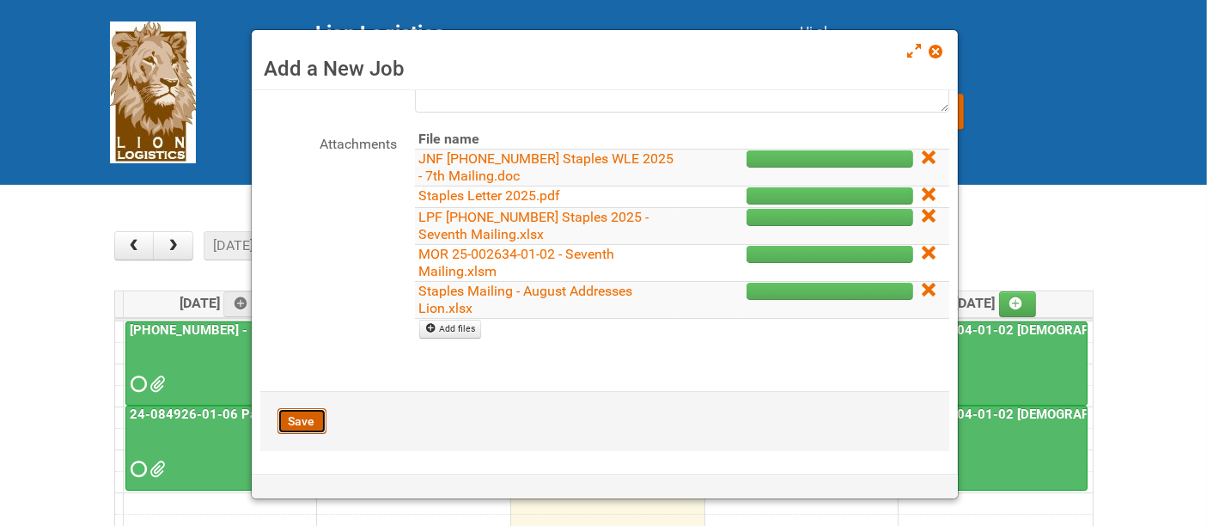
click at [302, 426] on button "Save" at bounding box center [301, 421] width 49 height 26
